Goal: Task Accomplishment & Management: Complete application form

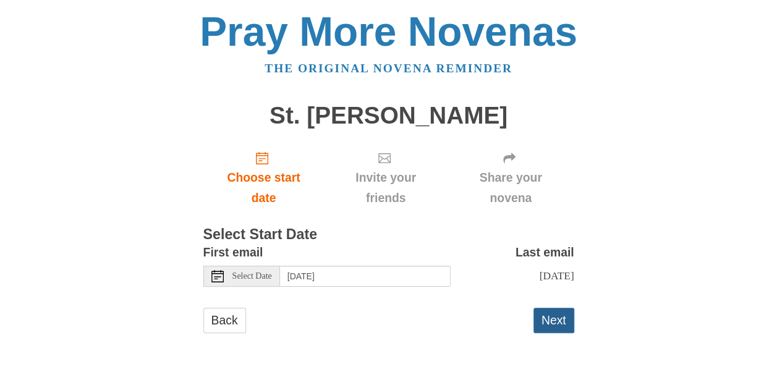
click at [558, 330] on button "Next" at bounding box center [554, 320] width 41 height 25
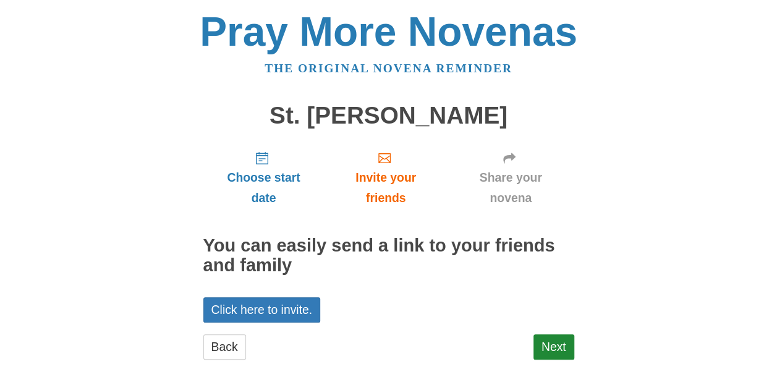
scroll to position [23, 0]
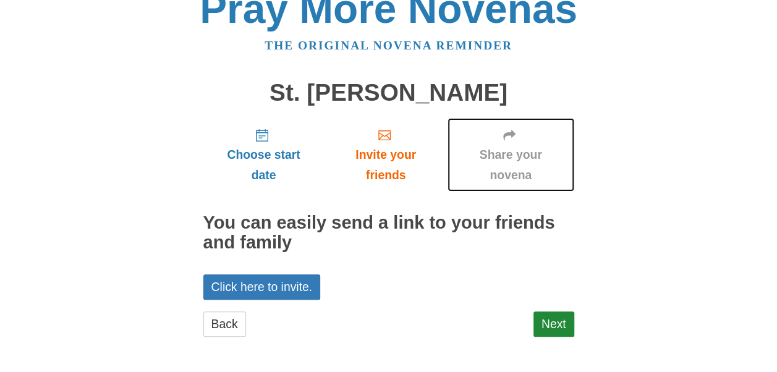
click at [512, 161] on span "Share your novena" at bounding box center [511, 165] width 102 height 41
